Goal: Task Accomplishment & Management: Complete application form

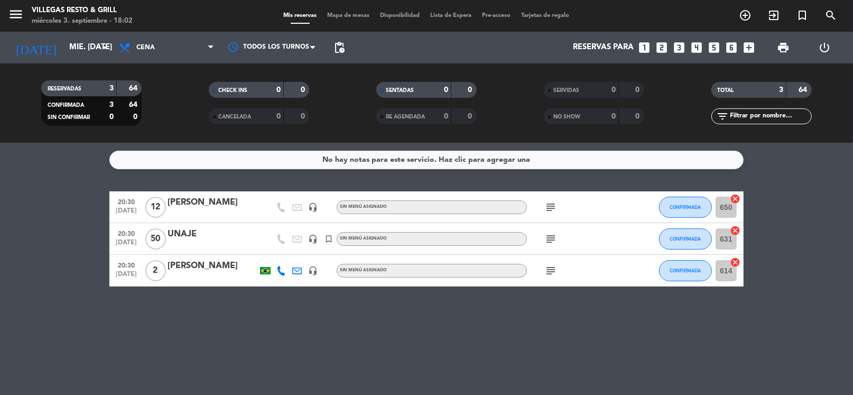
click at [548, 238] on icon "subject" at bounding box center [550, 239] width 13 height 13
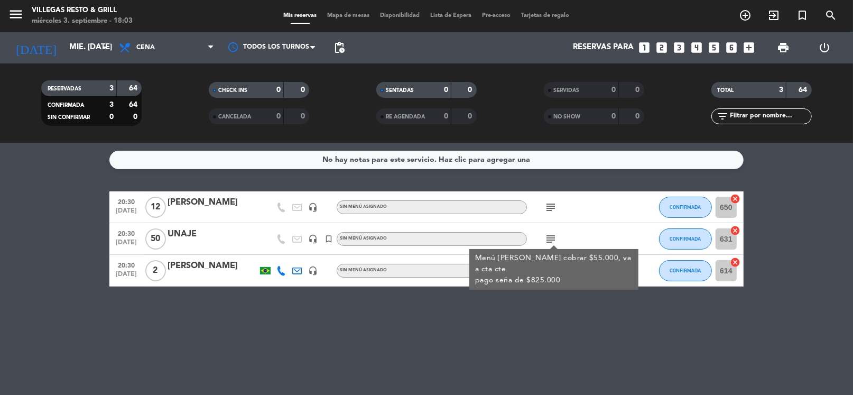
click at [539, 303] on div "No hay notas para este servicio. Haz clic para agregar una 20:30 [DATE] [PERSON…" at bounding box center [426, 269] width 853 height 252
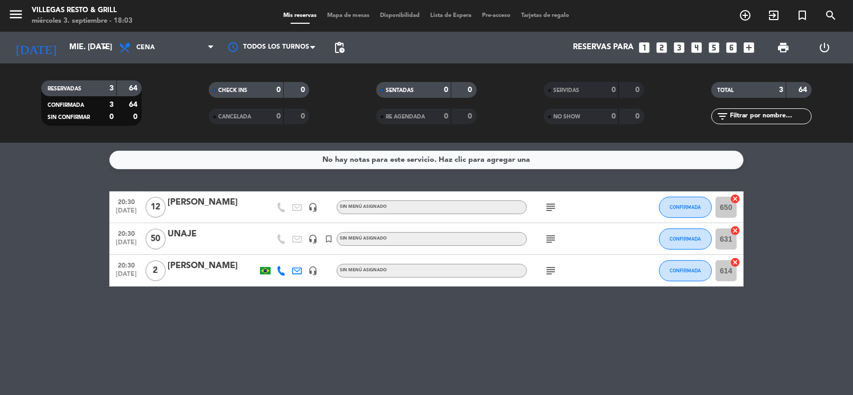
click at [554, 275] on icon "subject" at bounding box center [550, 270] width 13 height 13
click at [556, 203] on icon "subject" at bounding box center [550, 207] width 13 height 13
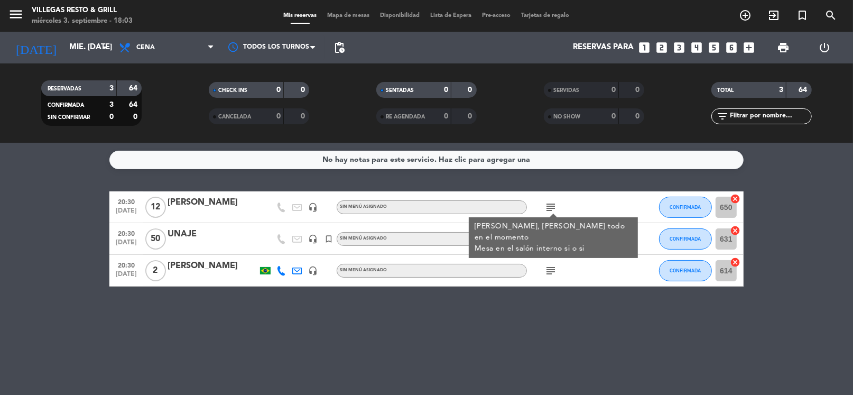
click at [599, 311] on div "No hay notas para este servicio. Haz clic para agregar una 20:30 [DATE] [PERSON…" at bounding box center [426, 269] width 853 height 252
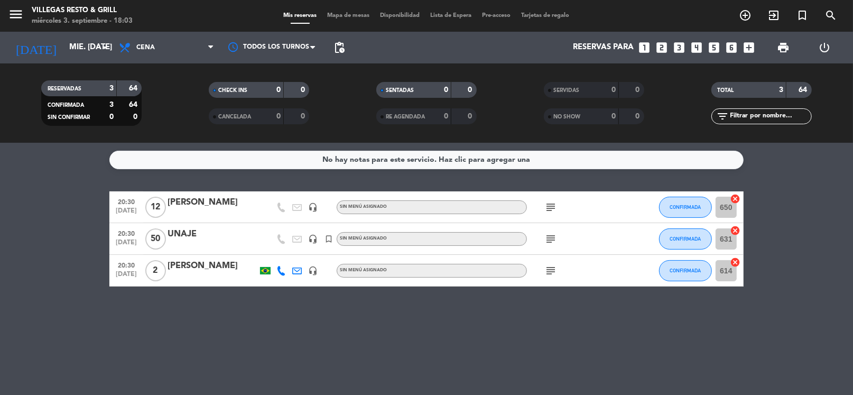
click at [554, 236] on icon "subject" at bounding box center [550, 239] width 13 height 13
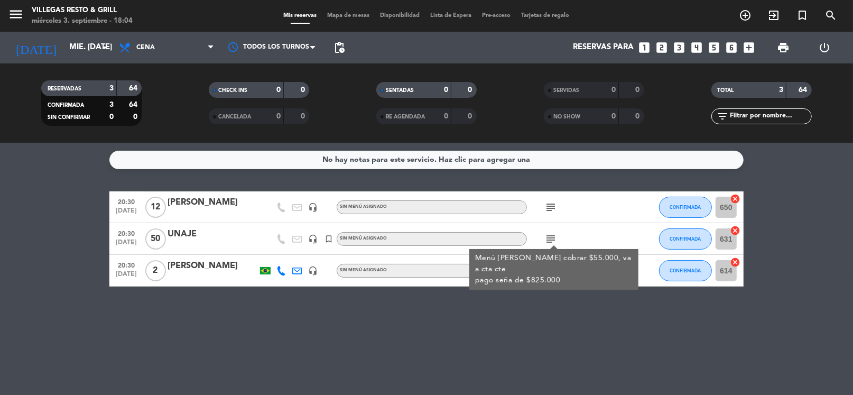
click at [735, 320] on div "No hay notas para este servicio. Haz clic para agregar una 20:30 [DATE] [PERSON…" at bounding box center [426, 269] width 853 height 252
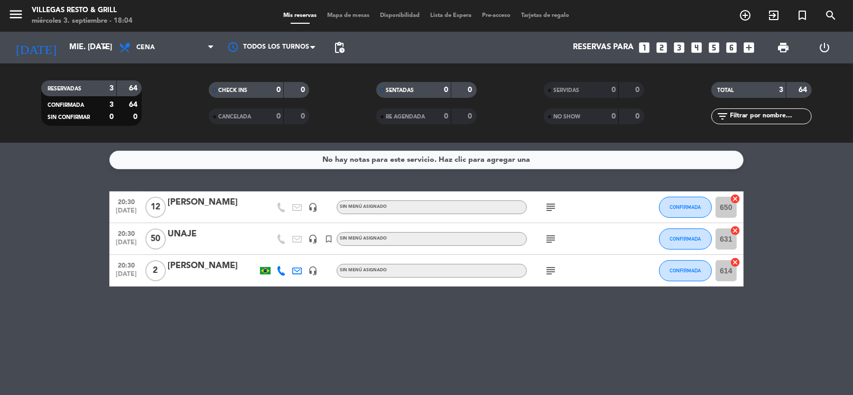
click at [554, 233] on icon "subject" at bounding box center [550, 239] width 13 height 13
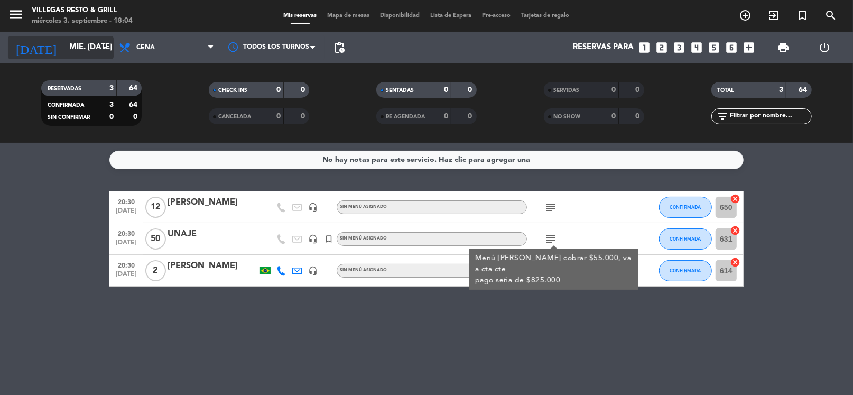
click at [83, 36] on div "[DATE] mié. [DATE] arrow_drop_down" at bounding box center [61, 47] width 106 height 23
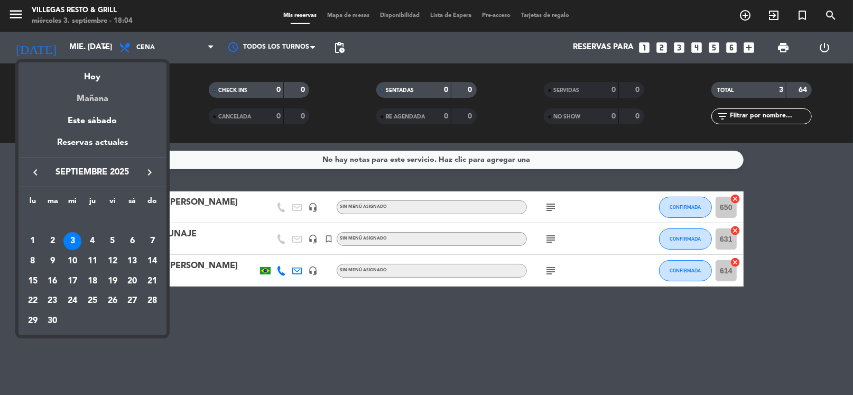
click at [91, 85] on div "Mañana" at bounding box center [92, 95] width 148 height 22
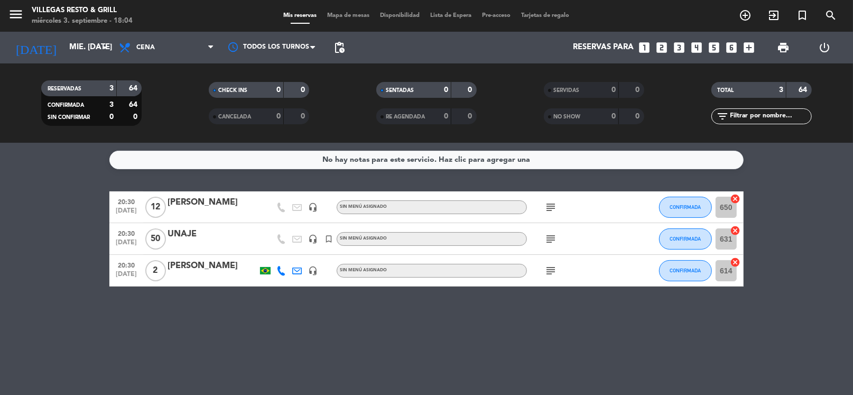
type input "[DEMOGRAPHIC_DATA] [DATE]"
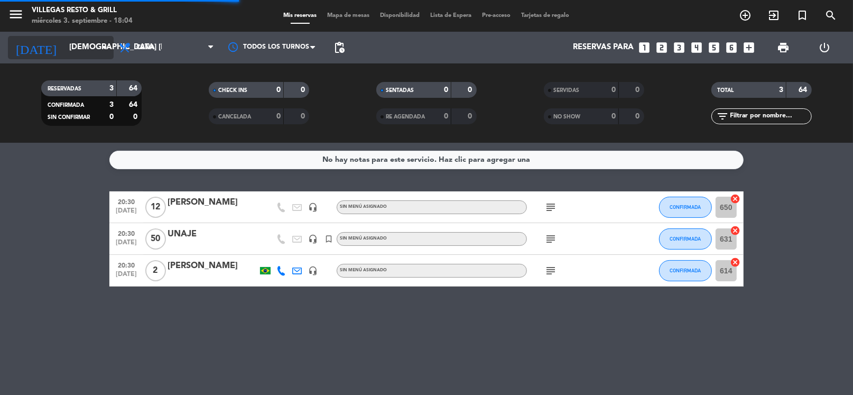
click at [64, 41] on input "[DEMOGRAPHIC_DATA] [DATE]" at bounding box center [115, 48] width 103 height 20
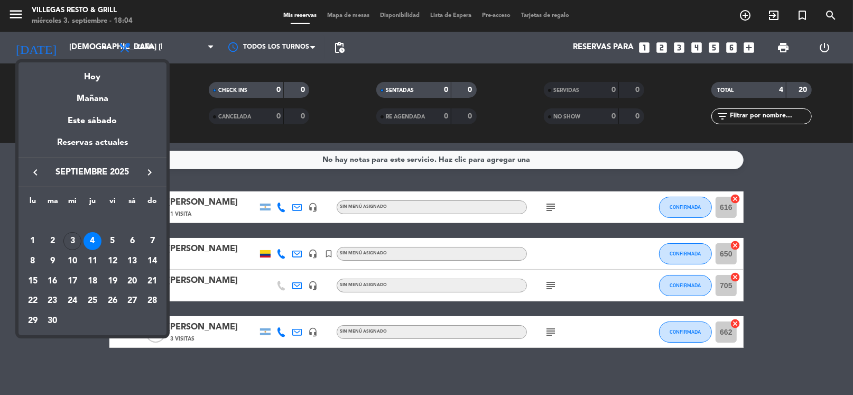
click at [193, 100] on div at bounding box center [426, 197] width 853 height 395
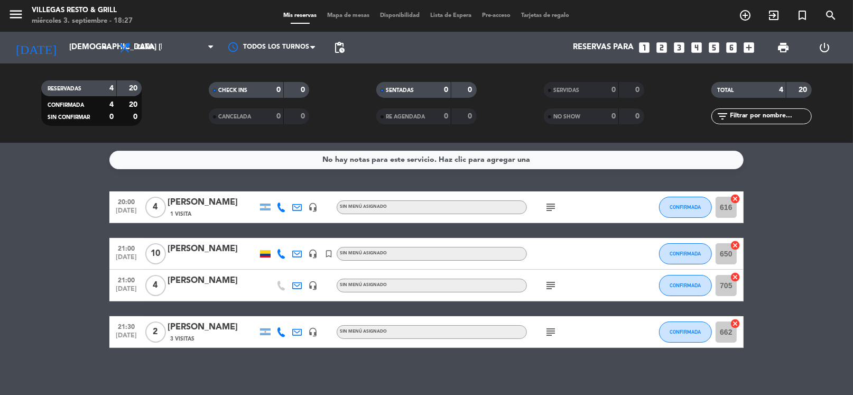
drag, startPoint x: 718, startPoint y: 177, endPoint x: 718, endPoint y: 161, distance: 15.9
click at [718, 176] on div "No hay notas para este servicio. Haz clic para agregar una 20:00 [DATE] 4 [PERS…" at bounding box center [426, 269] width 853 height 252
click at [683, 45] on icon "looks_3" at bounding box center [679, 48] width 14 height 14
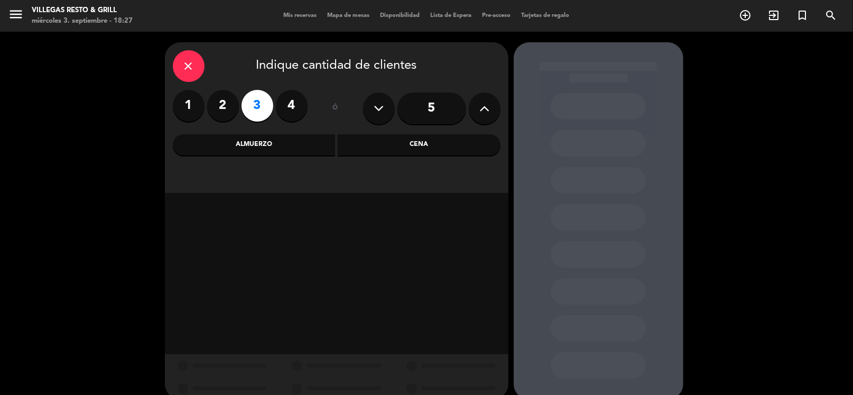
drag, startPoint x: 419, startPoint y: 142, endPoint x: 313, endPoint y: 196, distance: 118.9
click at [419, 142] on div "Cena" at bounding box center [419, 144] width 163 height 21
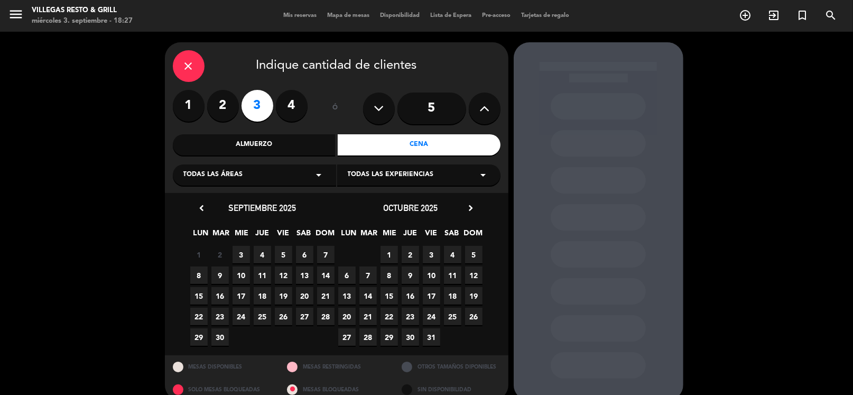
click at [246, 258] on span "3" at bounding box center [241, 254] width 17 height 17
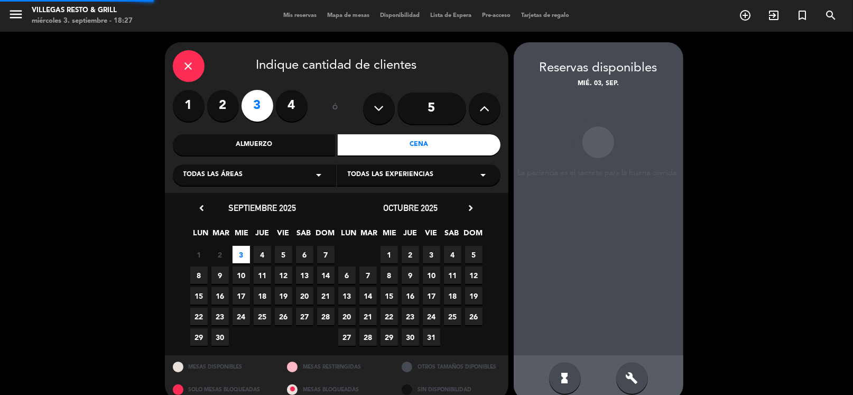
scroll to position [16, 0]
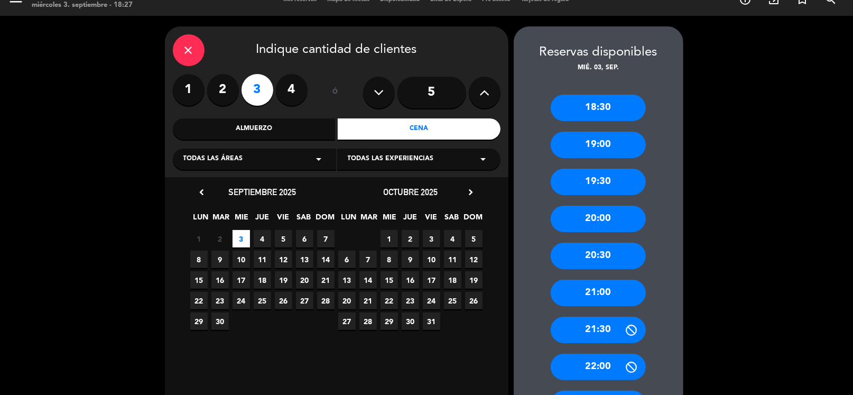
click at [582, 286] on div "21:00" at bounding box center [598, 293] width 95 height 26
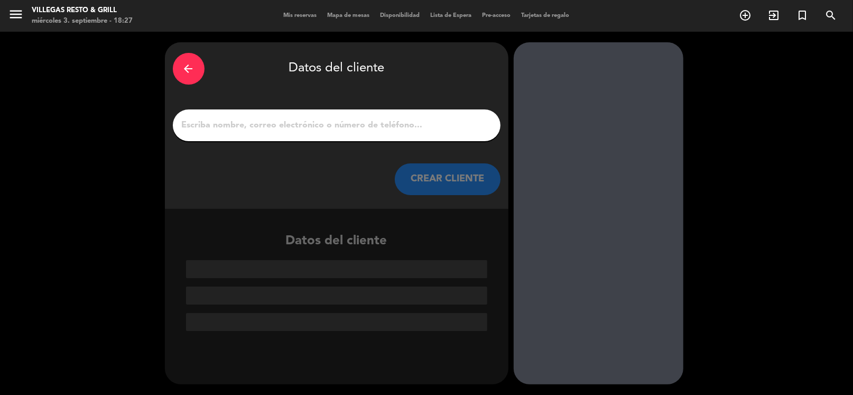
scroll to position [0, 0]
click at [277, 126] on input "1" at bounding box center [337, 125] width 312 height 15
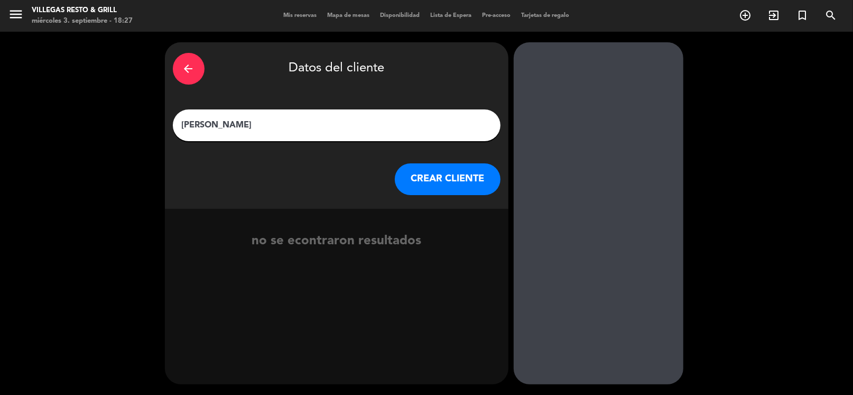
type input "[PERSON_NAME]"
click at [469, 181] on button "CREAR CLIENTE" at bounding box center [448, 179] width 106 height 32
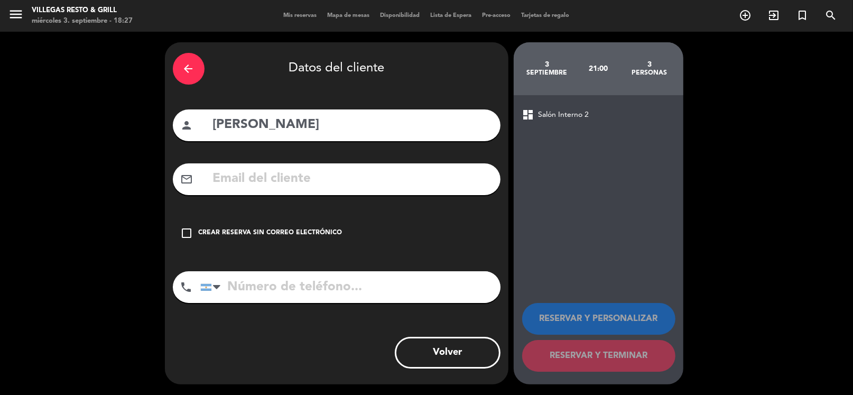
drag, startPoint x: 257, startPoint y: 294, endPoint x: 264, endPoint y: 289, distance: 8.7
click at [257, 294] on input "tel" at bounding box center [350, 287] width 300 height 32
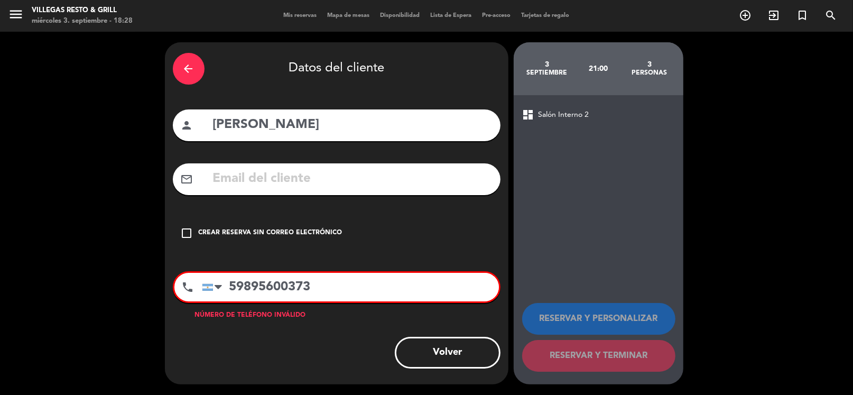
click at [227, 290] on input "59895600373" at bounding box center [350, 287] width 297 height 29
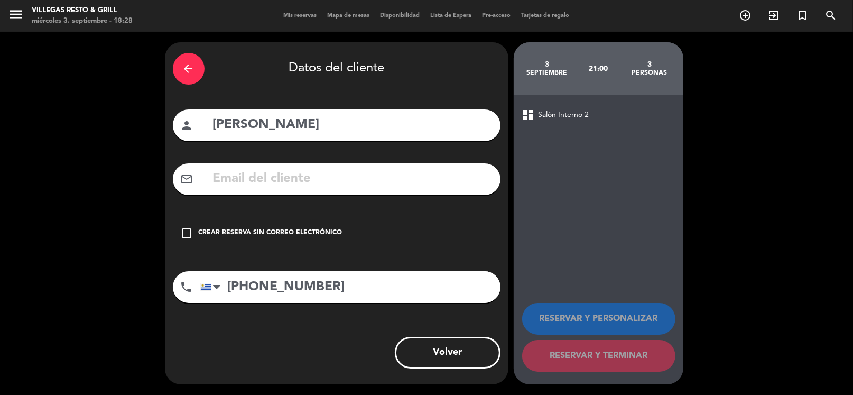
type input "[PHONE_NUMBER]"
click at [190, 230] on icon "check_box_outline_blank" at bounding box center [187, 233] width 13 height 13
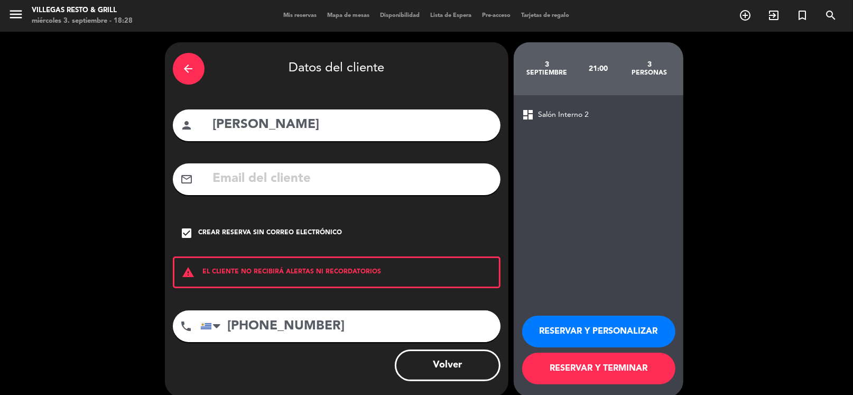
click at [616, 325] on button "RESERVAR Y PERSONALIZAR" at bounding box center [598, 331] width 153 height 32
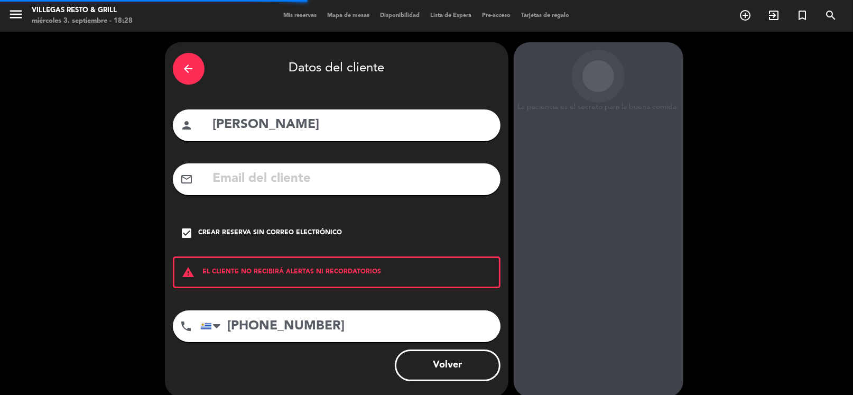
scroll to position [27, 0]
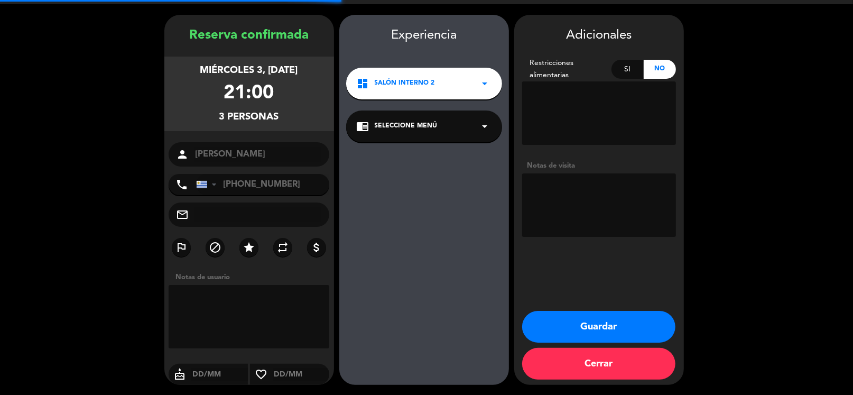
click at [584, 227] on textarea at bounding box center [599, 204] width 154 height 63
click at [587, 214] on textarea at bounding box center [599, 204] width 154 height 63
type textarea "[PERSON_NAME]"
click at [613, 326] on button "Guardar" at bounding box center [598, 327] width 153 height 32
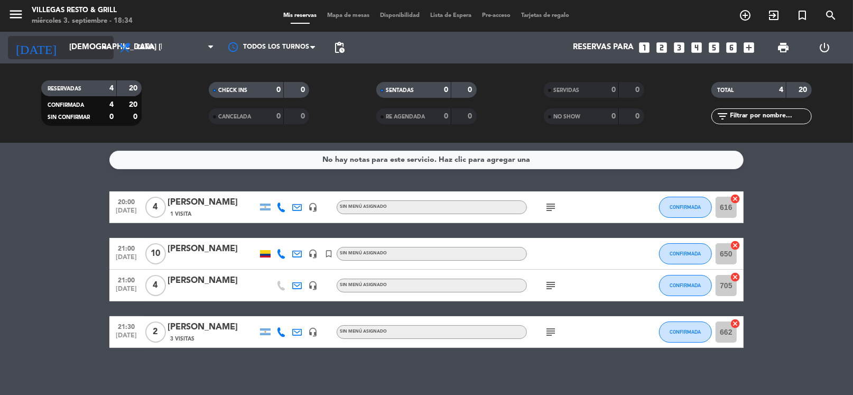
click at [88, 53] on input "[DEMOGRAPHIC_DATA] [DATE]" at bounding box center [115, 48] width 103 height 20
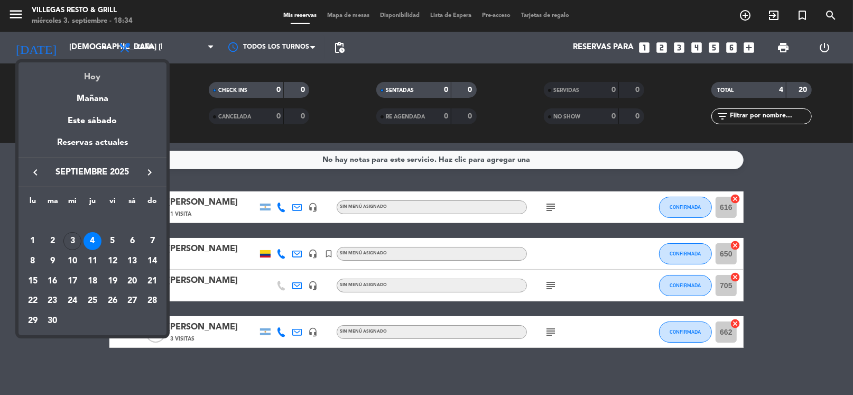
click at [97, 81] on div "Hoy" at bounding box center [92, 73] width 148 height 22
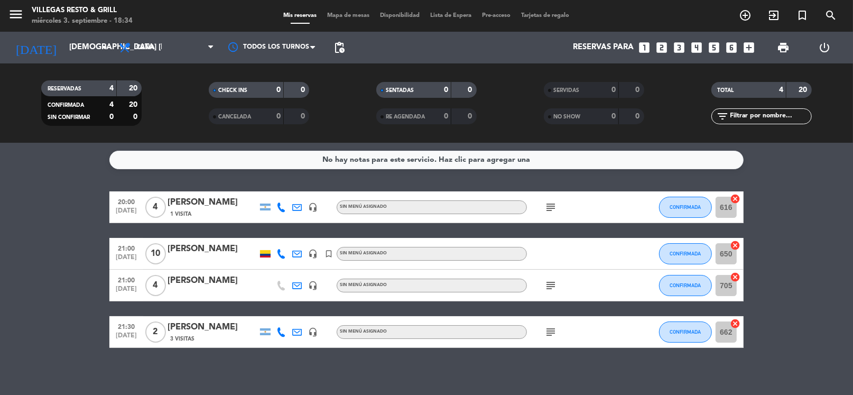
type input "mié. [DATE]"
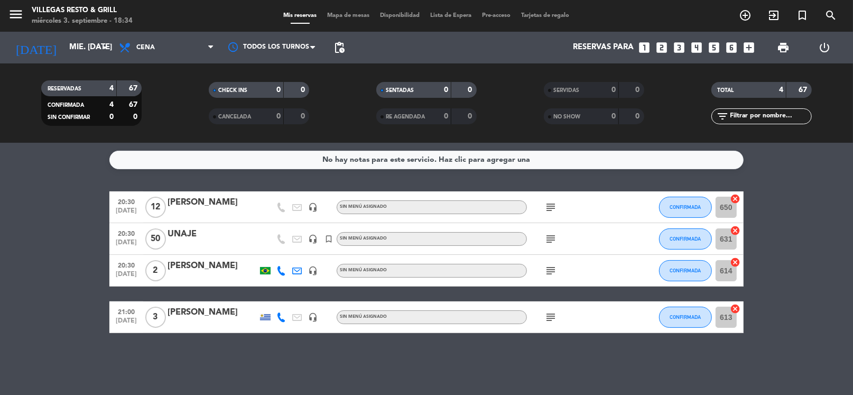
click at [661, 49] on icon "looks_two" at bounding box center [662, 48] width 14 height 14
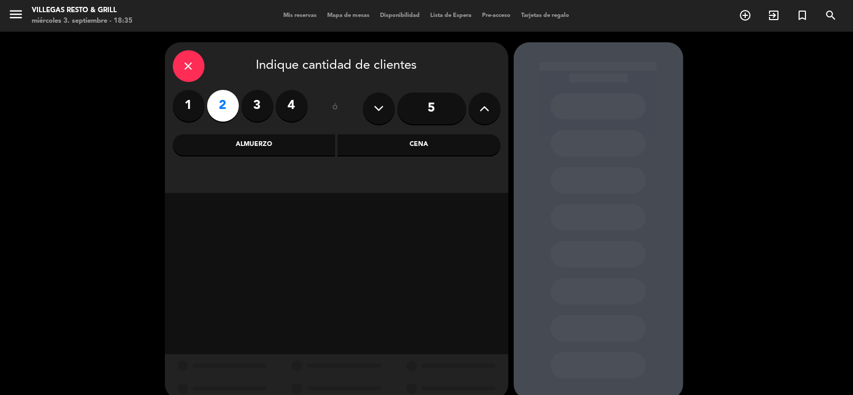
click at [416, 150] on div "Cena" at bounding box center [419, 144] width 163 height 21
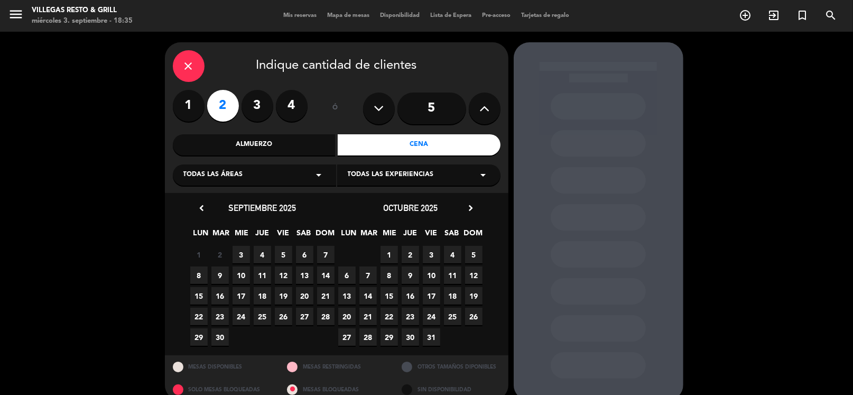
click at [241, 253] on span "3" at bounding box center [241, 254] width 17 height 17
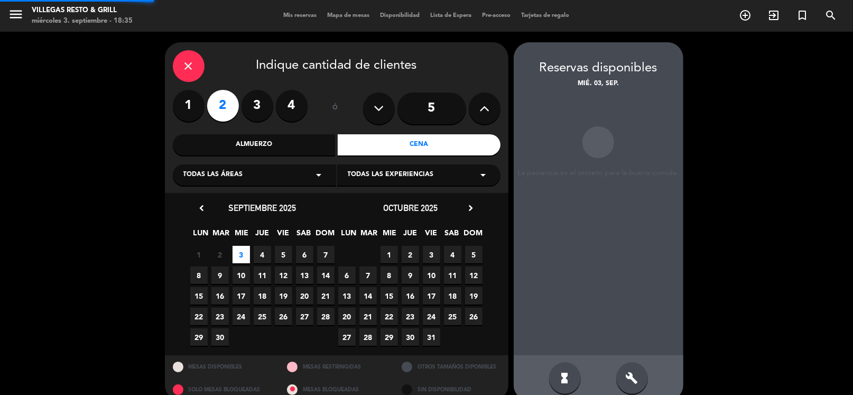
scroll to position [16, 0]
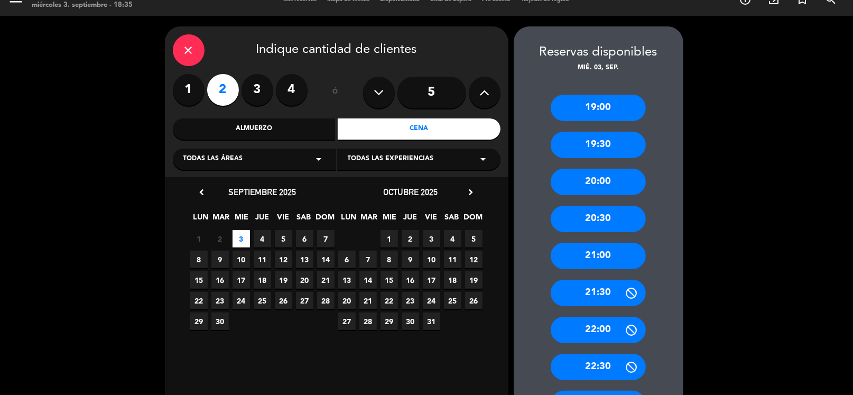
click at [617, 212] on div "20:30" at bounding box center [598, 219] width 95 height 26
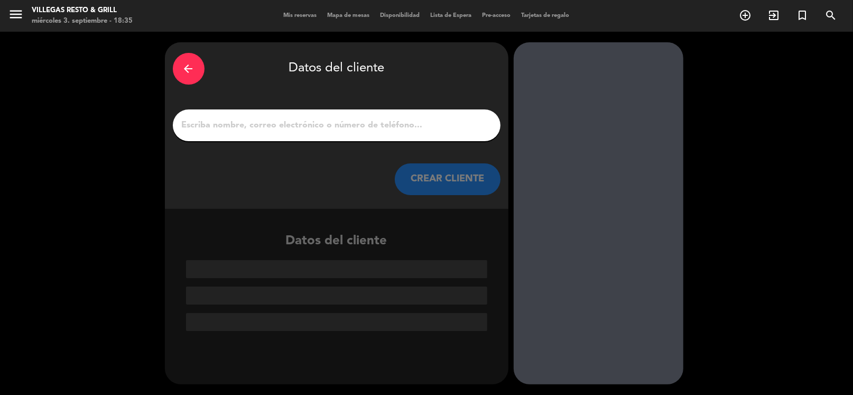
click at [378, 124] on input "1" at bounding box center [337, 125] width 312 height 15
paste input "[PERSON_NAME]"
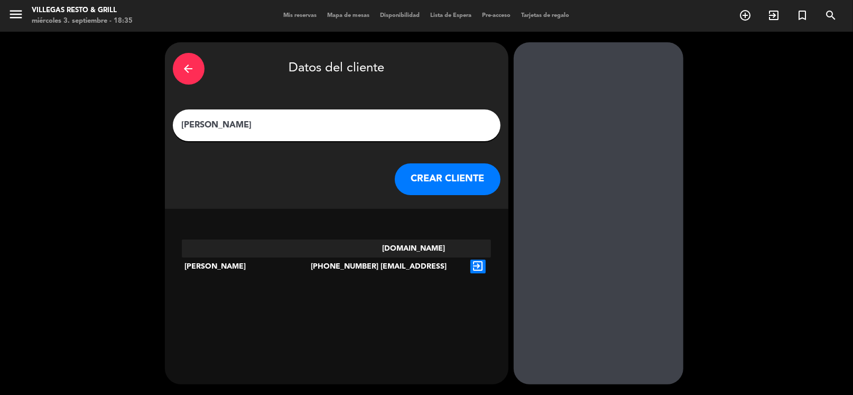
type input "[PERSON_NAME]"
click at [453, 186] on button "CREAR CLIENTE" at bounding box center [448, 179] width 106 height 32
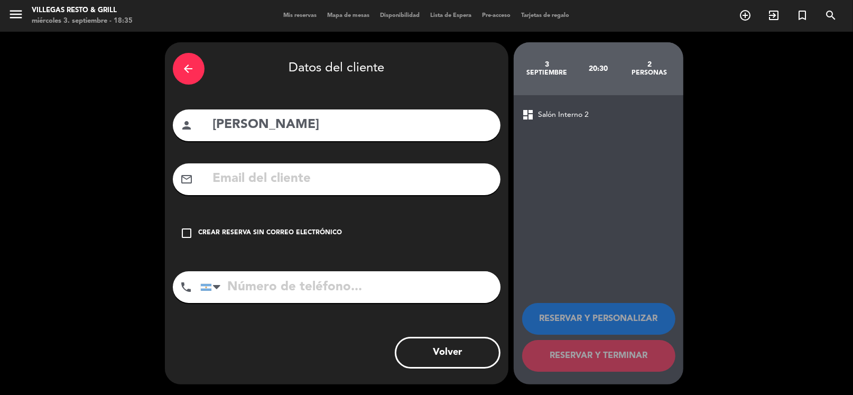
click at [354, 172] on input "text" at bounding box center [352, 179] width 281 height 22
paste input "[EMAIL_ADDRESS][DOMAIN_NAME]"
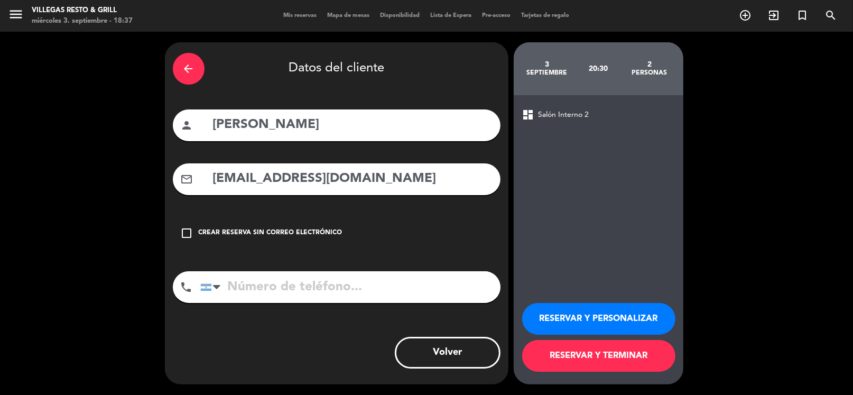
type input "[EMAIL_ADDRESS][DOMAIN_NAME]"
click at [264, 280] on input "tel" at bounding box center [350, 287] width 300 height 32
paste input "[PHONE_NUMBER]"
type input "[PHONE_NUMBER]"
click at [588, 314] on button "RESERVAR Y PERSONALIZAR" at bounding box center [598, 319] width 153 height 32
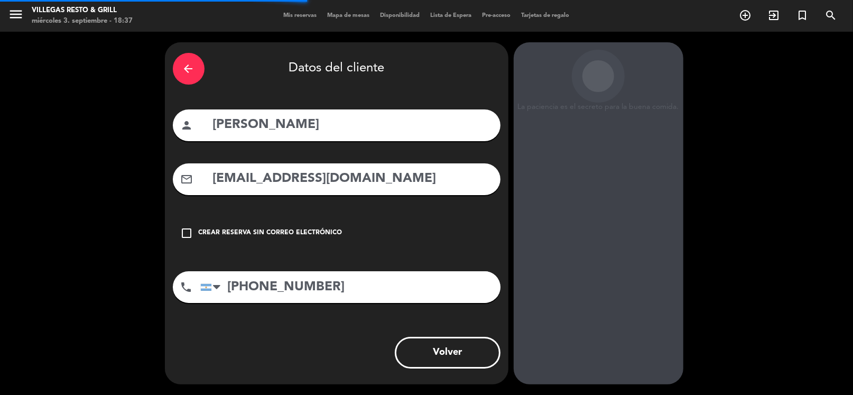
scroll to position [27, 0]
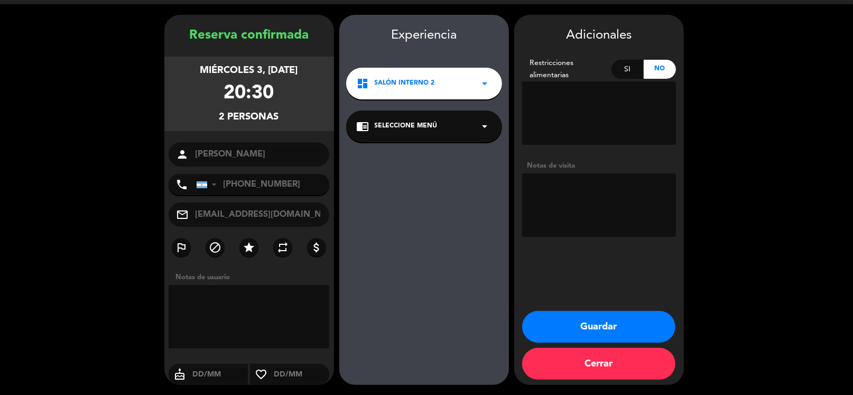
click at [594, 195] on textarea at bounding box center [599, 204] width 154 height 63
type textarea "[PERSON_NAME]"
click at [600, 327] on button "Guardar" at bounding box center [598, 327] width 153 height 32
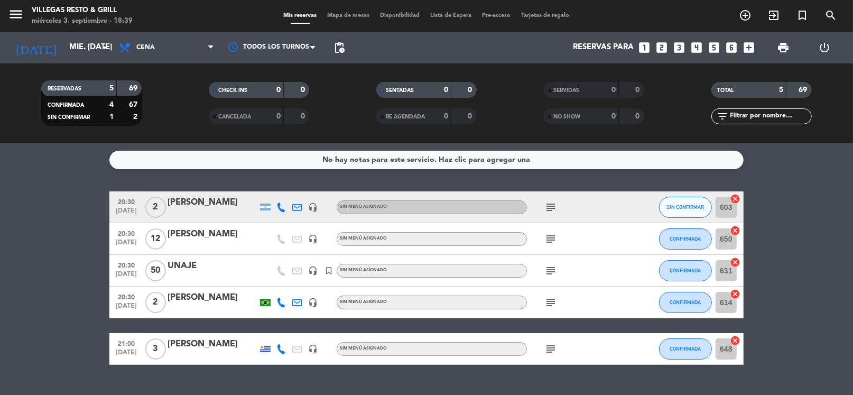
click at [549, 345] on icon "subject" at bounding box center [550, 348] width 13 height 13
click at [377, 331] on div "20:30 [DATE] 2 [PERSON_NAME] headset_mic Sin menú asignado subject SIN CONFIRMA…" at bounding box center [426, 277] width 634 height 173
click at [551, 238] on icon "subject" at bounding box center [550, 239] width 13 height 13
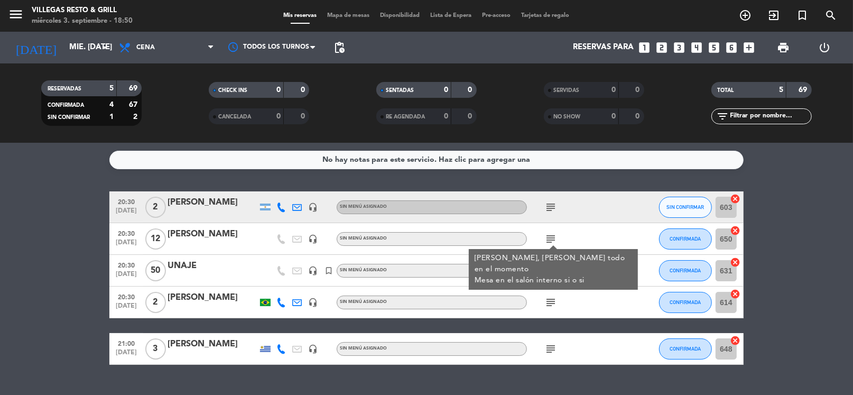
drag, startPoint x: 52, startPoint y: 119, endPoint x: 58, endPoint y: 59, distance: 60.5
click at [58, 59] on date-picker "[DATE] mié. [DATE] arrow_drop_down" at bounding box center [61, 47] width 106 height 23
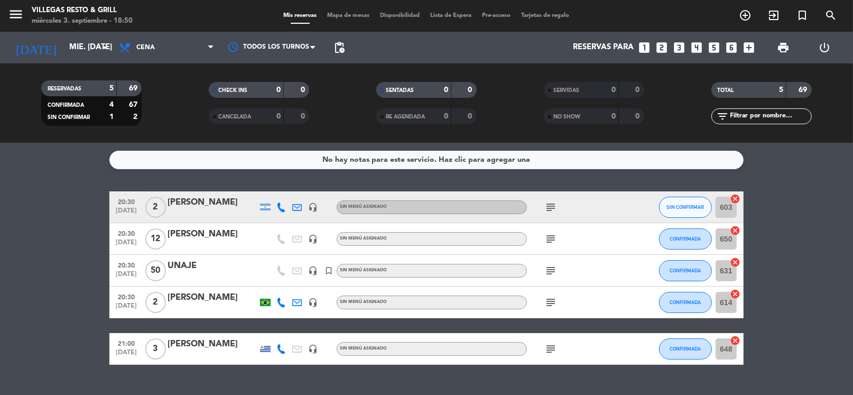
click at [58, 59] on date-picker "[DATE] mié. [DATE] arrow_drop_down" at bounding box center [61, 47] width 106 height 23
click at [67, 55] on input "mié. [DATE]" at bounding box center [115, 48] width 103 height 20
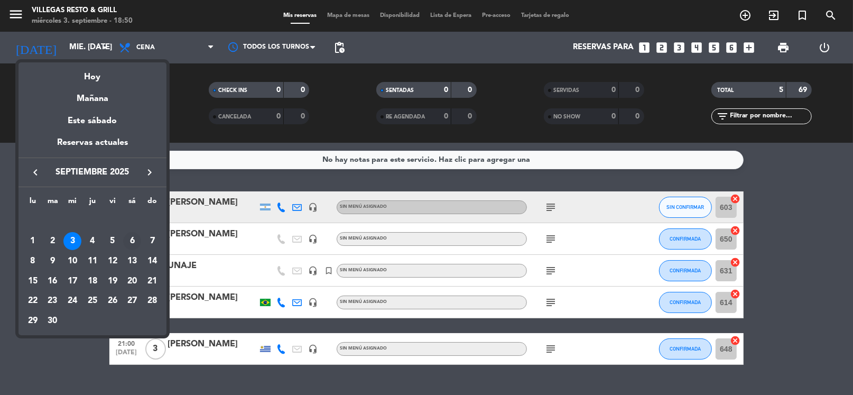
click at [133, 241] on div "6" at bounding box center [132, 241] width 18 height 18
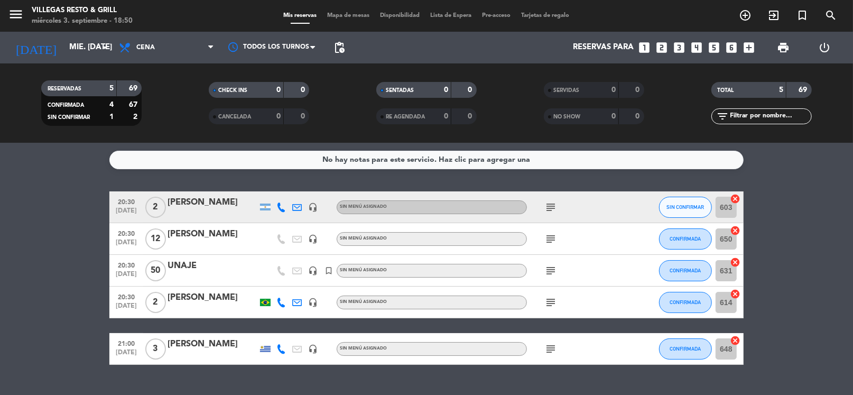
type input "sáb. [DATE]"
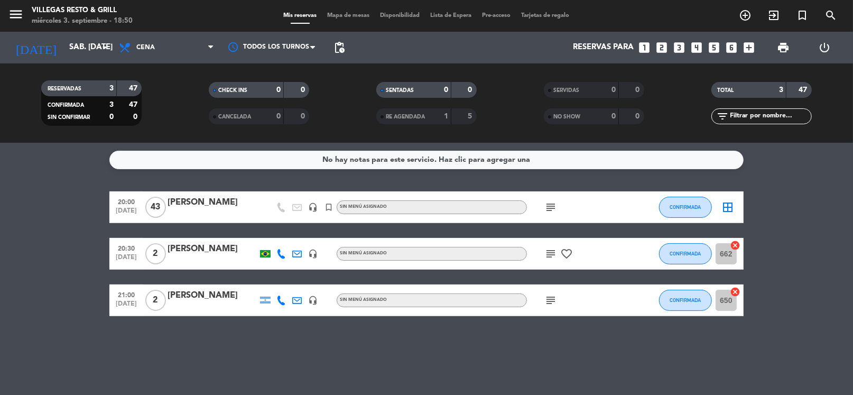
click at [547, 205] on icon "subject" at bounding box center [550, 207] width 13 height 13
click at [578, 175] on div "No hay notas para este servicio. Haz clic para agregar una 20:00 [DATE] [PERSON…" at bounding box center [426, 269] width 853 height 252
click at [713, 42] on icon "looks_5" at bounding box center [714, 48] width 14 height 14
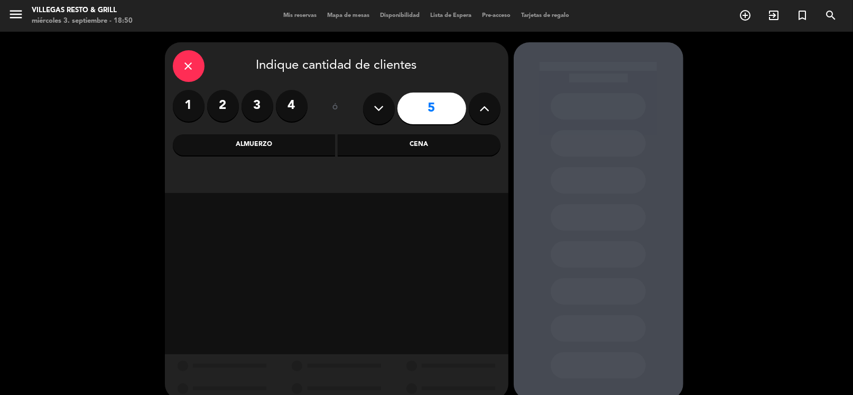
click at [379, 155] on div "Cena" at bounding box center [419, 144] width 163 height 21
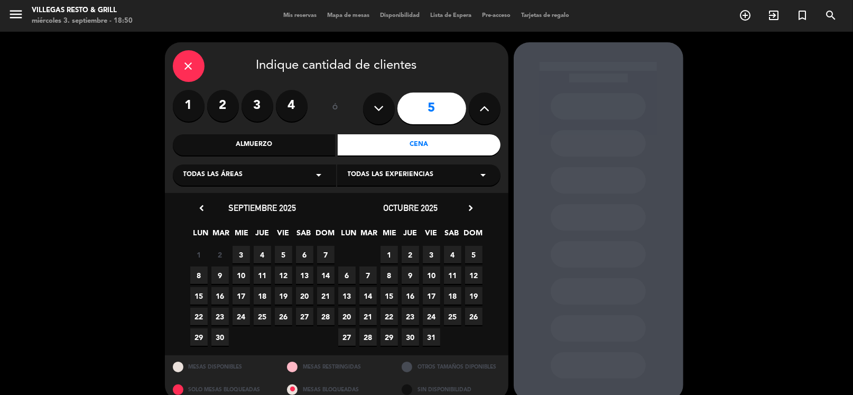
click at [297, 253] on span "6" at bounding box center [304, 254] width 17 height 17
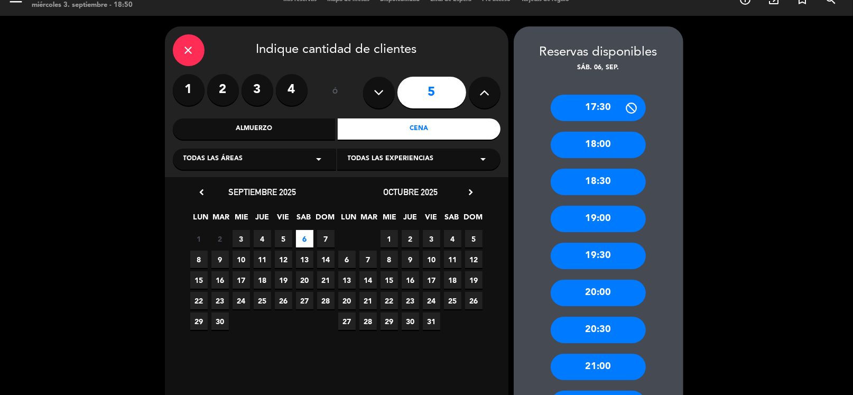
drag, startPoint x: 596, startPoint y: 368, endPoint x: 583, endPoint y: 349, distance: 23.2
click at [596, 367] on div "21:00" at bounding box center [598, 367] width 95 height 26
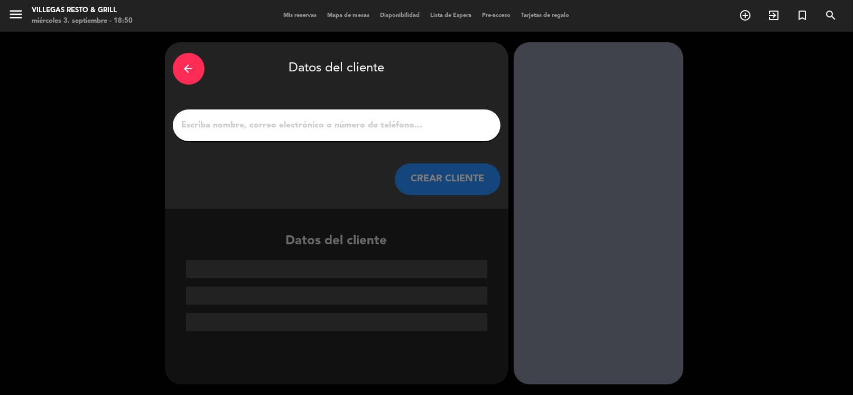
click at [345, 122] on input "1" at bounding box center [337, 125] width 312 height 15
click at [342, 125] on input "1" at bounding box center [337, 125] width 312 height 15
click at [343, 125] on input "1" at bounding box center [337, 125] width 312 height 15
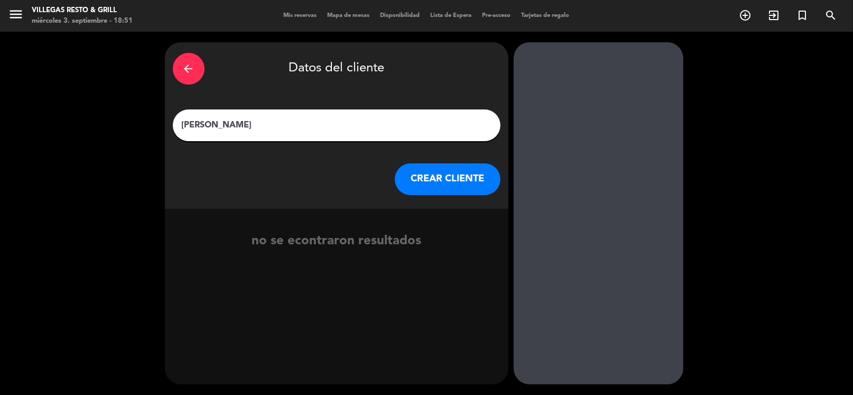
type input "[PERSON_NAME]"
click at [438, 180] on button "CREAR CLIENTE" at bounding box center [448, 179] width 106 height 32
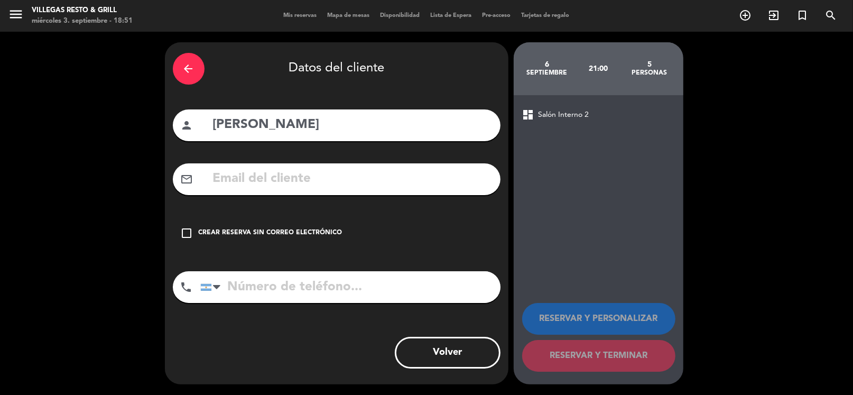
drag, startPoint x: 248, startPoint y: 294, endPoint x: 267, endPoint y: 292, distance: 19.2
click at [248, 294] on input "tel" at bounding box center [350, 287] width 300 height 32
type input "1138182838"
click at [192, 235] on icon "check_box_outline_blank" at bounding box center [187, 233] width 13 height 13
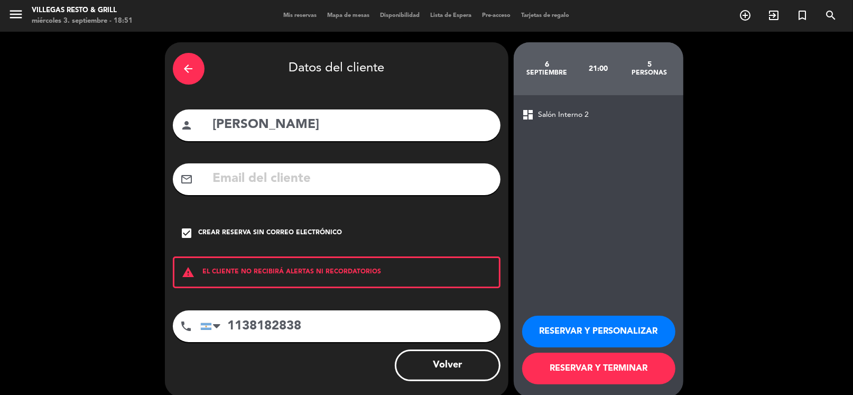
click at [602, 338] on button "RESERVAR Y PERSONALIZAR" at bounding box center [598, 331] width 153 height 32
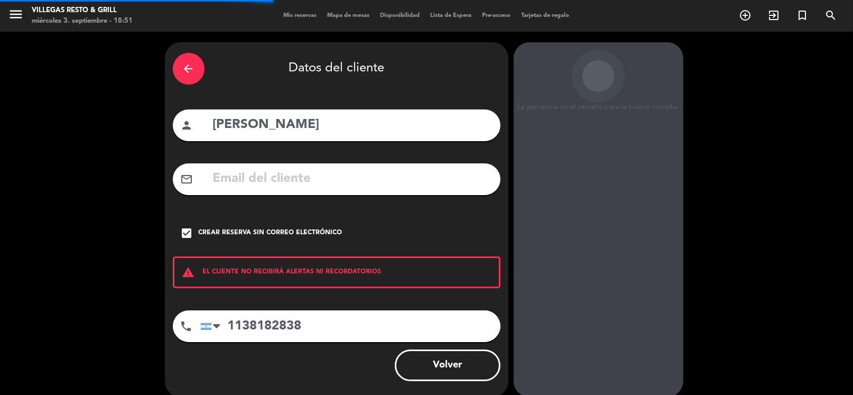
scroll to position [27, 0]
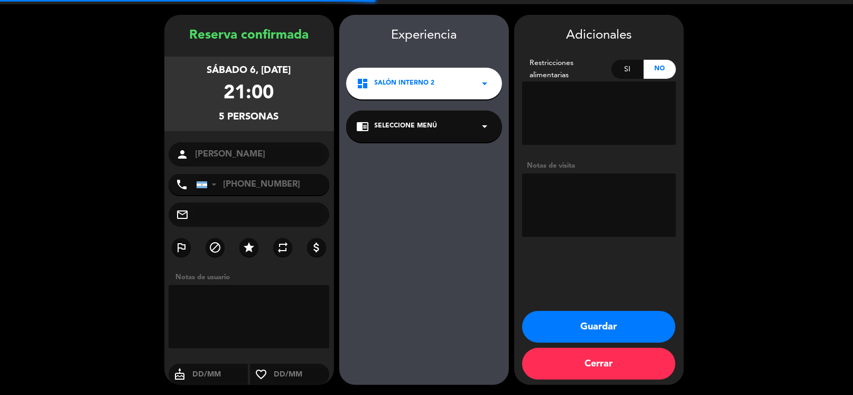
click at [591, 196] on textarea at bounding box center [599, 204] width 154 height 63
type textarea "[PERSON_NAME]"
click at [577, 321] on button "Guardar" at bounding box center [598, 327] width 153 height 32
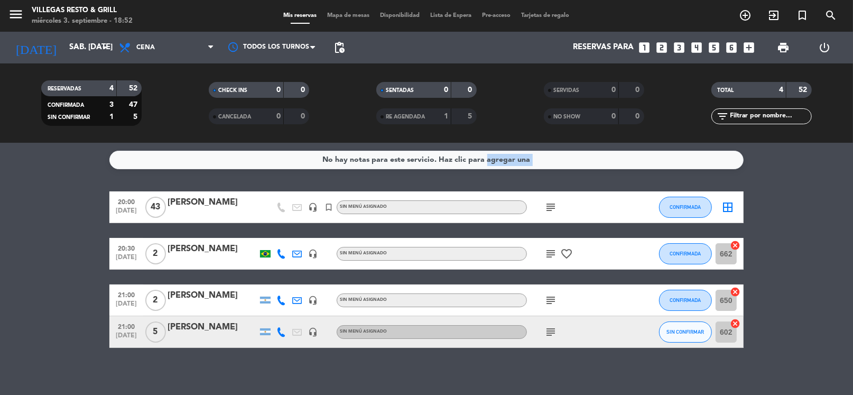
click at [484, 170] on div "No hay notas para este servicio. Haz clic para agregar una 20:00 [DATE] [PERSON…" at bounding box center [426, 269] width 853 height 252
drag, startPoint x: 551, startPoint y: 172, endPoint x: 552, endPoint y: 192, distance: 20.1
click at [552, 172] on div "No hay notas para este servicio. Haz clic para agregar una 20:00 [DATE] [PERSON…" at bounding box center [426, 269] width 853 height 252
click at [553, 211] on icon "subject" at bounding box center [550, 207] width 13 height 13
